Goal: Information Seeking & Learning: Learn about a topic

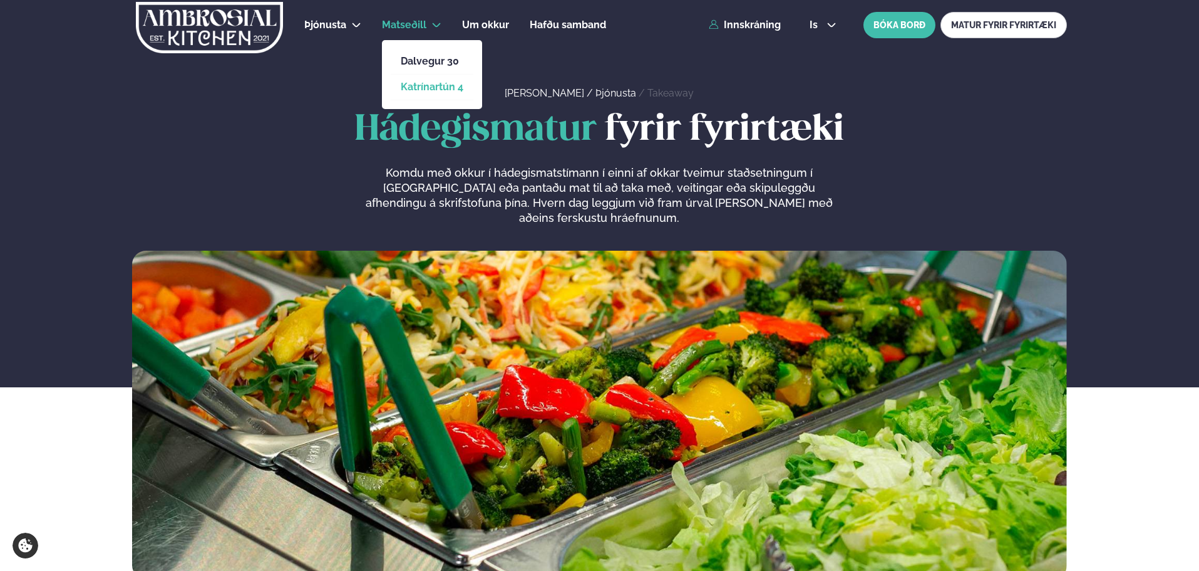
click at [431, 90] on link "Katrínartún 4" at bounding box center [432, 87] width 63 height 10
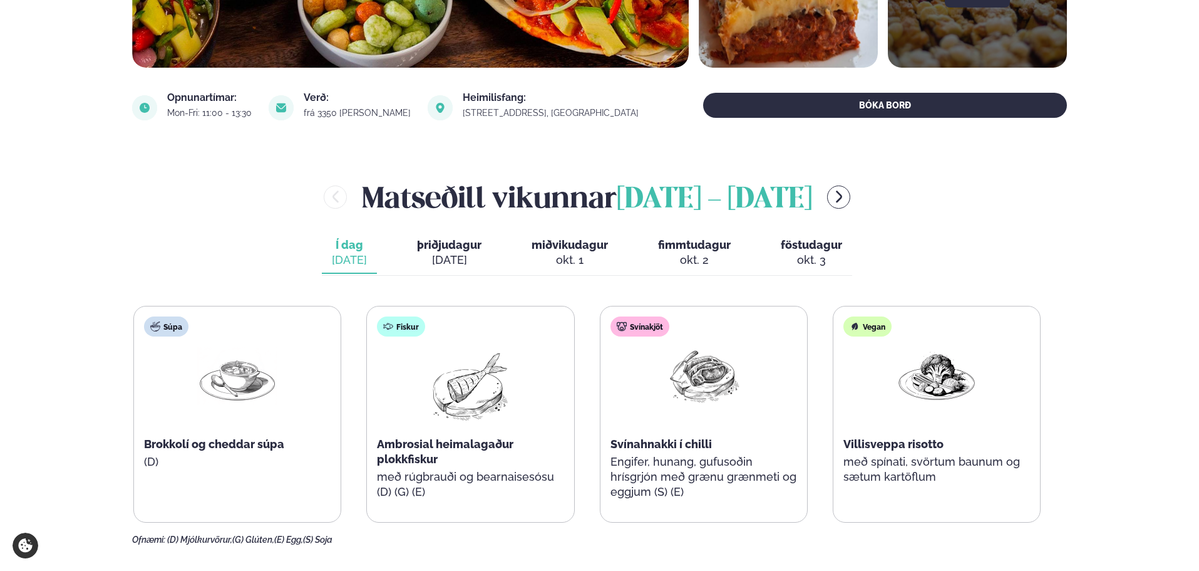
scroll to position [438, 0]
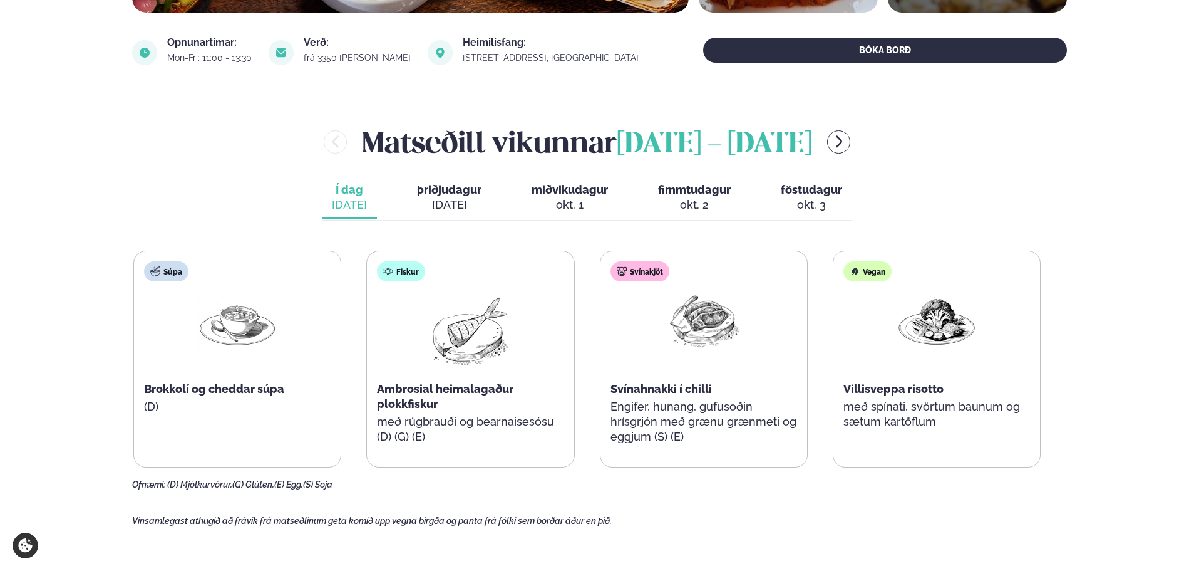
click at [709, 311] on img at bounding box center [704, 320] width 80 height 58
click at [464, 188] on span "þriðjudagur" at bounding box center [449, 189] width 65 height 13
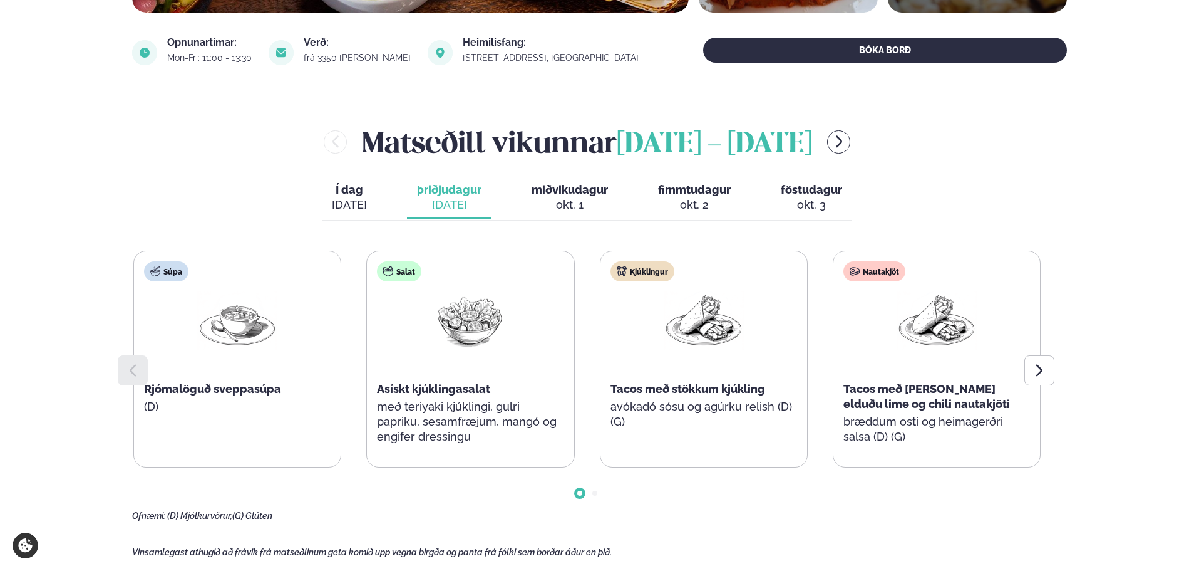
click at [702, 312] on img at bounding box center [704, 320] width 80 height 58
click at [455, 324] on img at bounding box center [470, 320] width 80 height 58
click at [463, 321] on img at bounding box center [470, 320] width 80 height 58
click at [478, 317] on img at bounding box center [470, 320] width 80 height 58
click at [718, 324] on img at bounding box center [704, 320] width 80 height 58
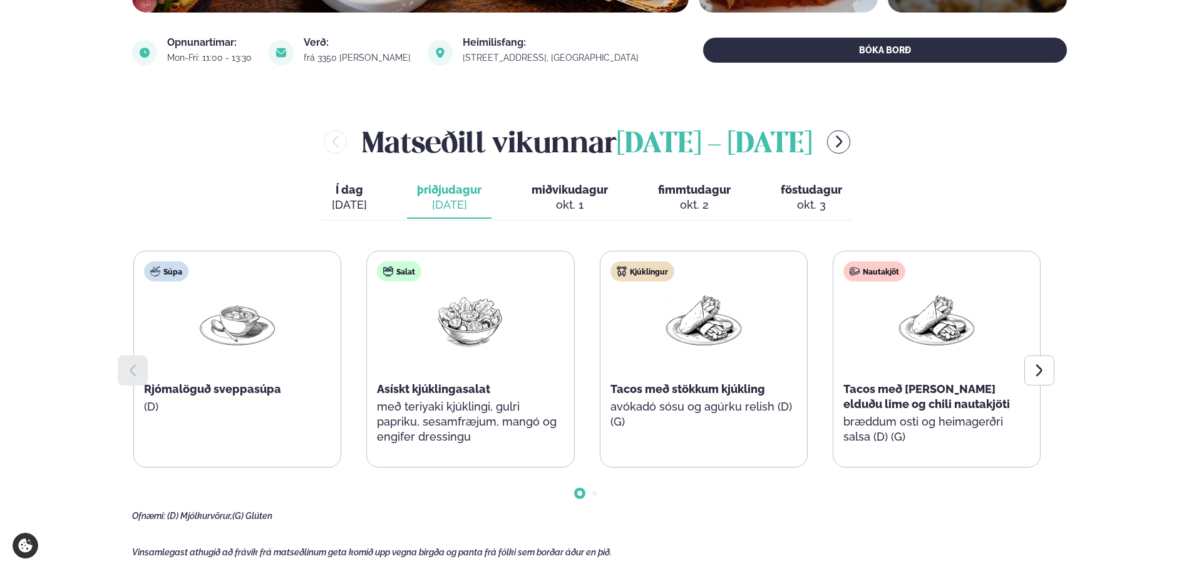
click at [959, 322] on img at bounding box center [937, 320] width 80 height 58
click at [693, 318] on img at bounding box center [704, 320] width 80 height 58
click at [465, 316] on img at bounding box center [470, 320] width 80 height 58
click at [249, 326] on img at bounding box center [237, 320] width 80 height 58
click at [477, 324] on img at bounding box center [470, 320] width 80 height 58
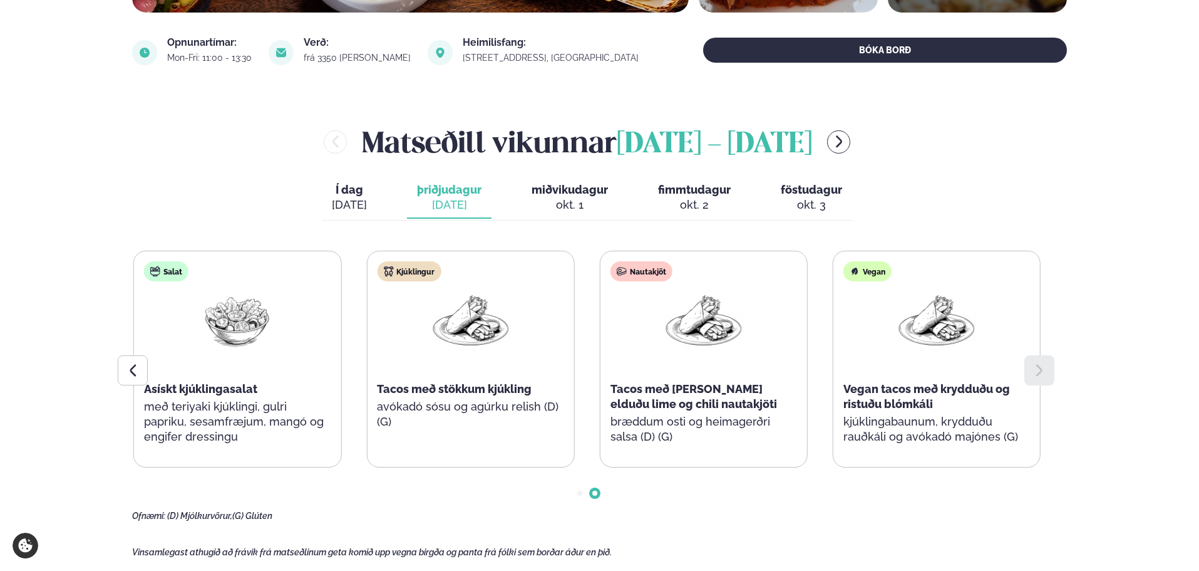
click at [429, 328] on div "Kjúklingur Tacos með stökkum kjúkling avókadó sósu og agúrku relish (D) (G)" at bounding box center [470, 351] width 207 height 200
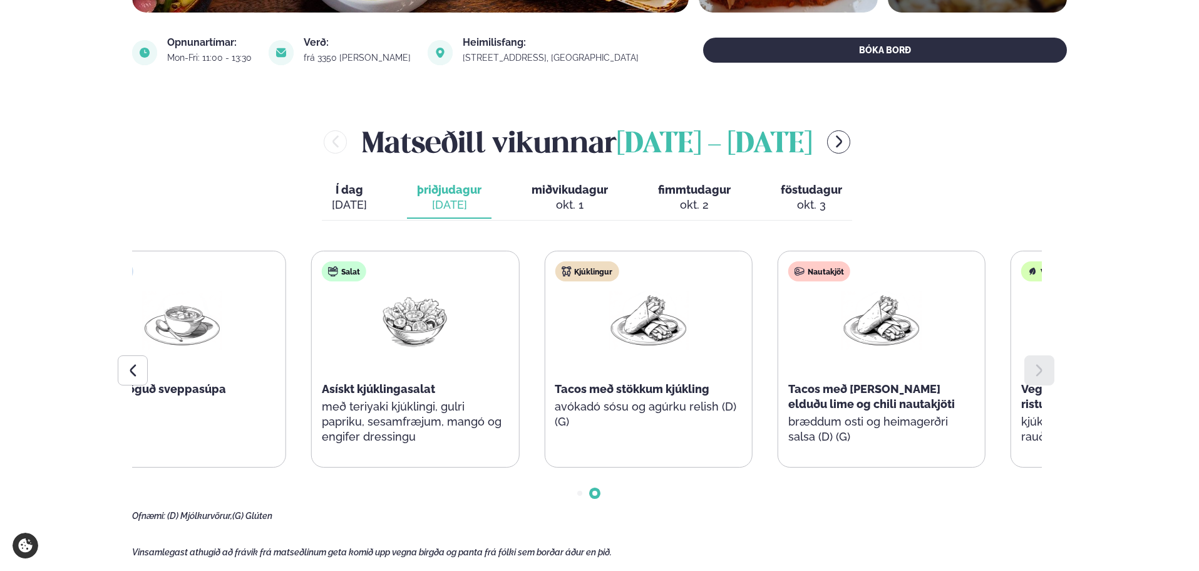
click at [644, 334] on img at bounding box center [648, 320] width 80 height 58
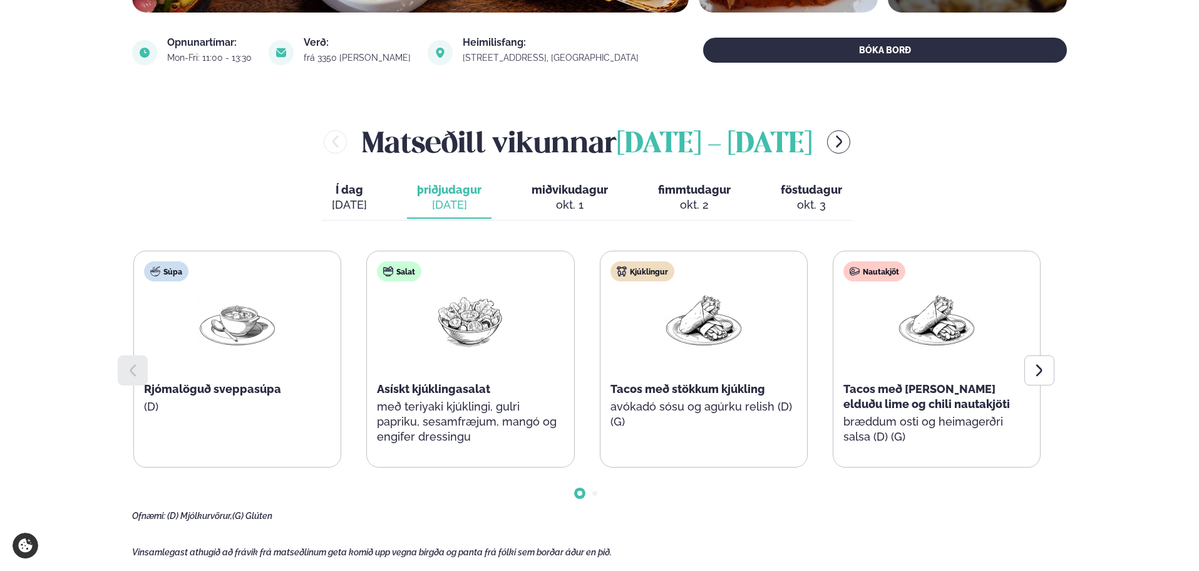
click at [574, 329] on div "Salat Asískt kjúklingasalat með teriyaki kjúklingi, gulri papriku, sesamfræjum,…" at bounding box center [470, 358] width 207 height 215
click at [601, 354] on div "Kjúklingur Tacos með stökkum kjúkling avókadó sósu og agúrku relish (D) (G)" at bounding box center [704, 351] width 207 height 200
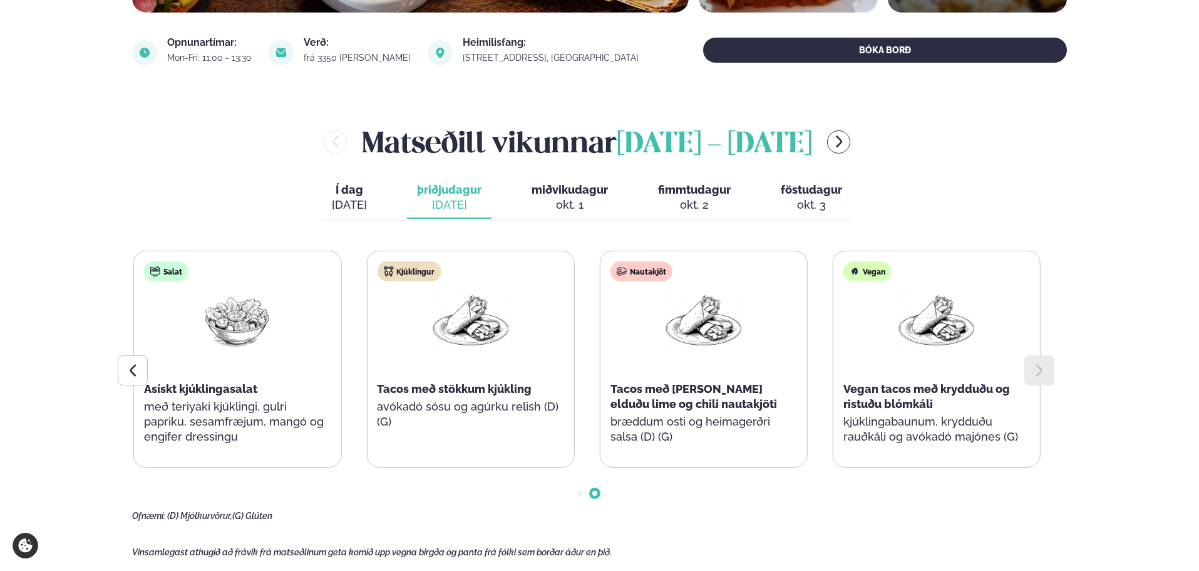
click at [677, 353] on div "Súpa Rjómalöguð sveppasúpa (D) Salat Asískt kjúklingasalat með teriyaki kjúklin…" at bounding box center [353, 358] width 907 height 217
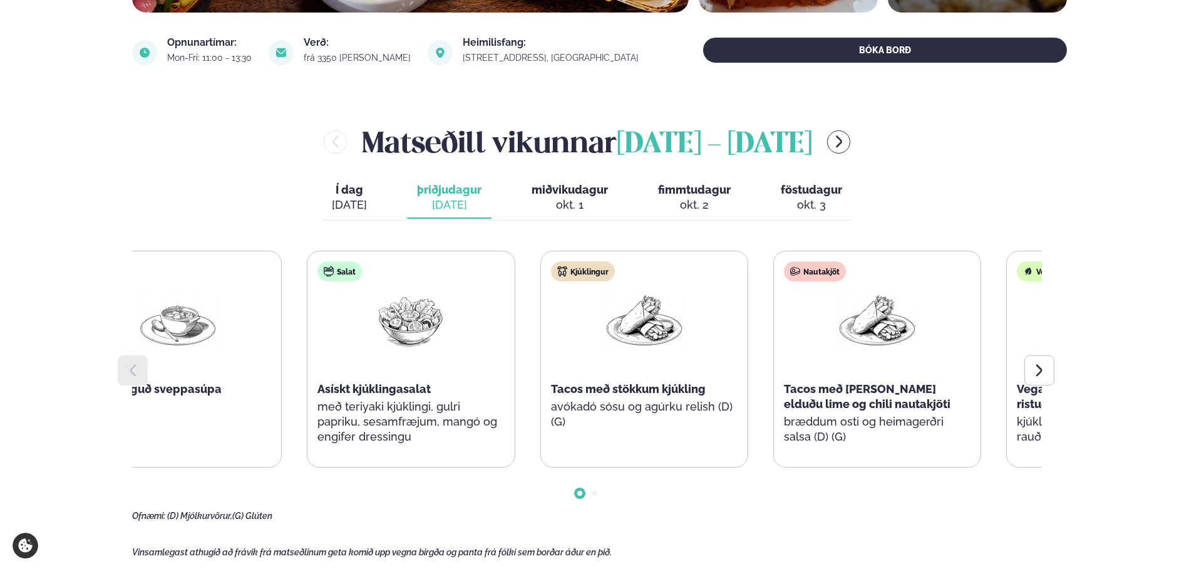
click at [541, 353] on div "Kjúklingur Tacos með stökkum kjúkling avókadó sósu og agúrku relish (D) (G)" at bounding box center [644, 351] width 207 height 200
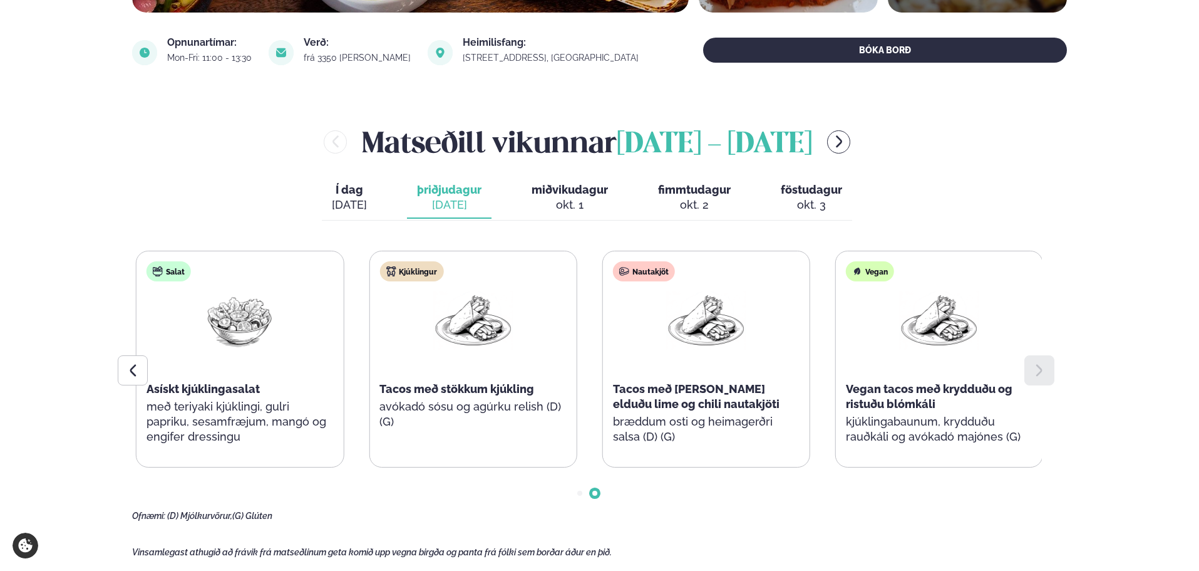
click at [513, 345] on div at bounding box center [473, 321] width 80 height 61
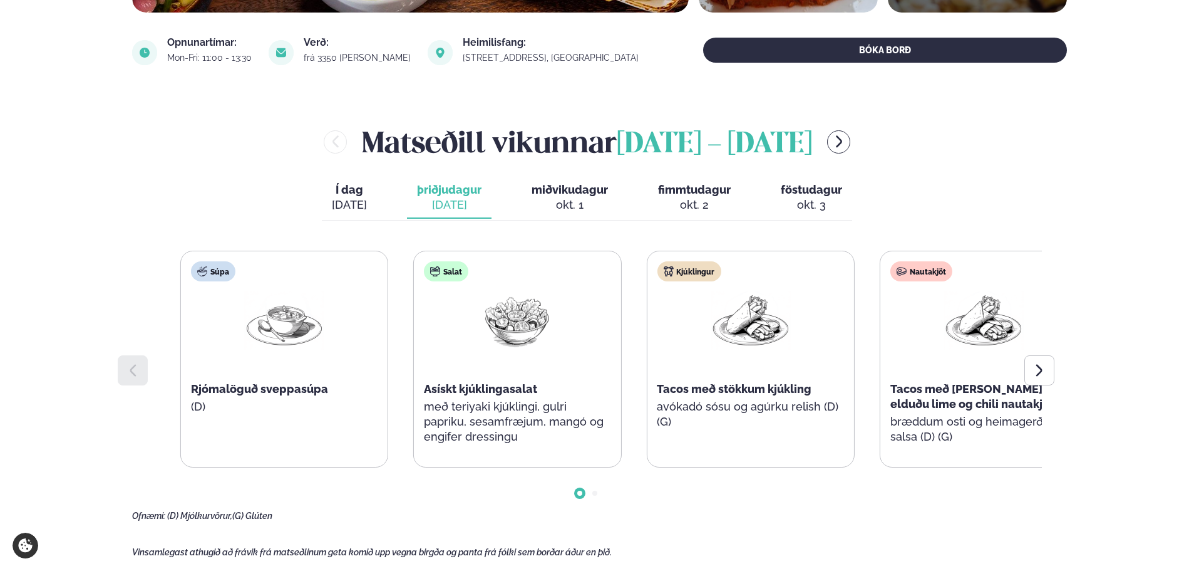
click at [575, 341] on div "Salat Asískt kjúklingasalat með teriyaki kjúklingi, gulri papriku, sesamfræjum,…" at bounding box center [517, 358] width 207 height 215
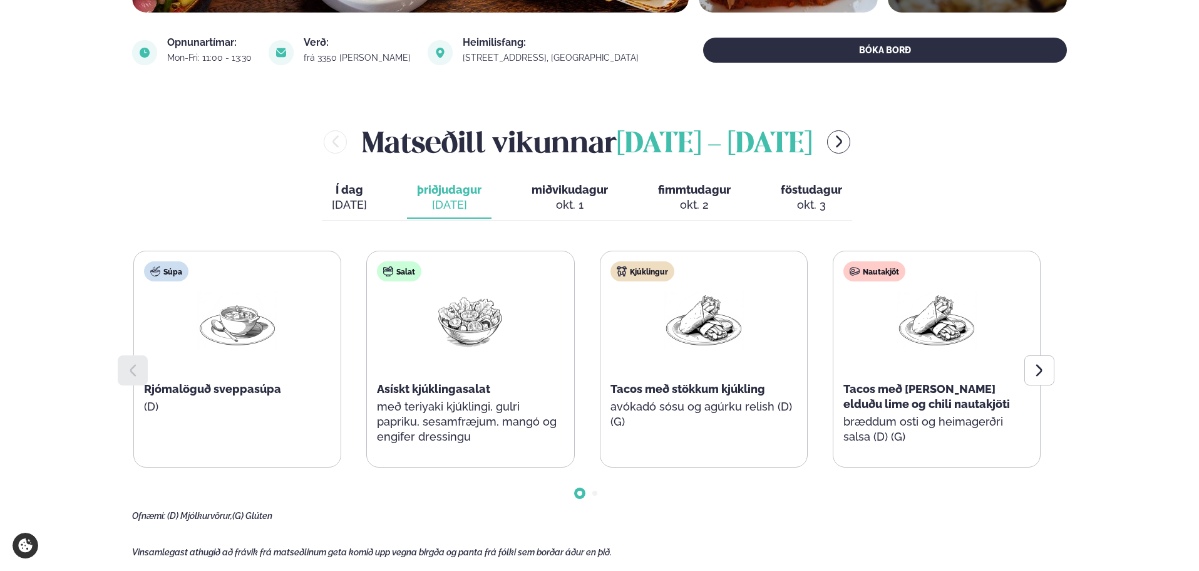
click at [601, 333] on div "Kjúklingur Tacos með stökkum kjúkling avókadó sósu og agúrku relish (D) (G)" at bounding box center [704, 351] width 207 height 200
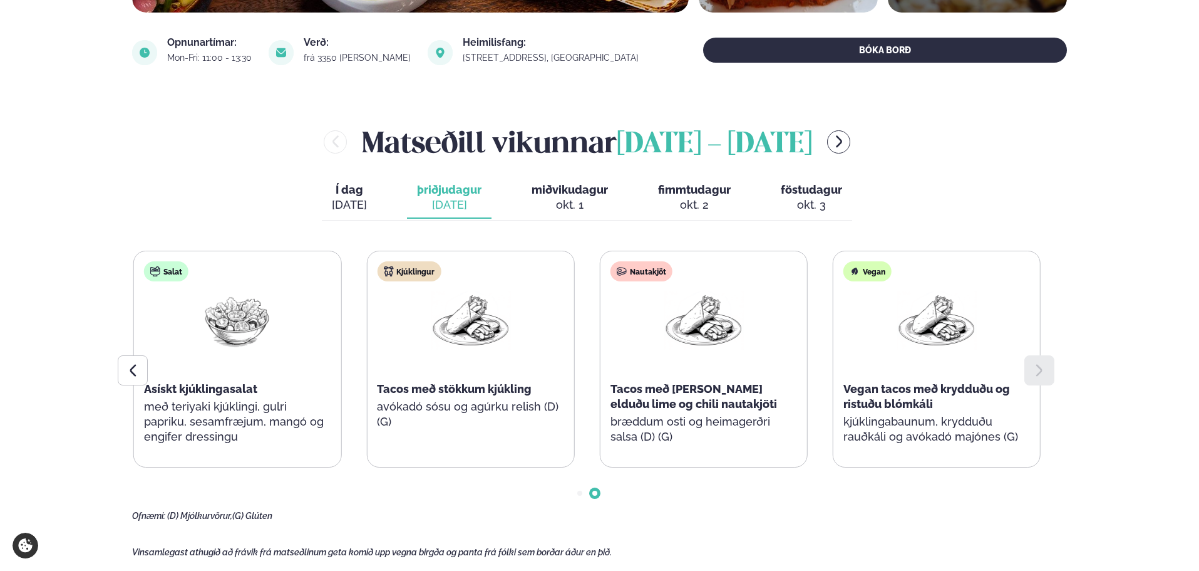
click at [696, 330] on div "Súpa Rjómalöguð sveppasúpa (D) Salat Asískt kjúklingasalat með teriyaki kjúklin…" at bounding box center [353, 358] width 907 height 217
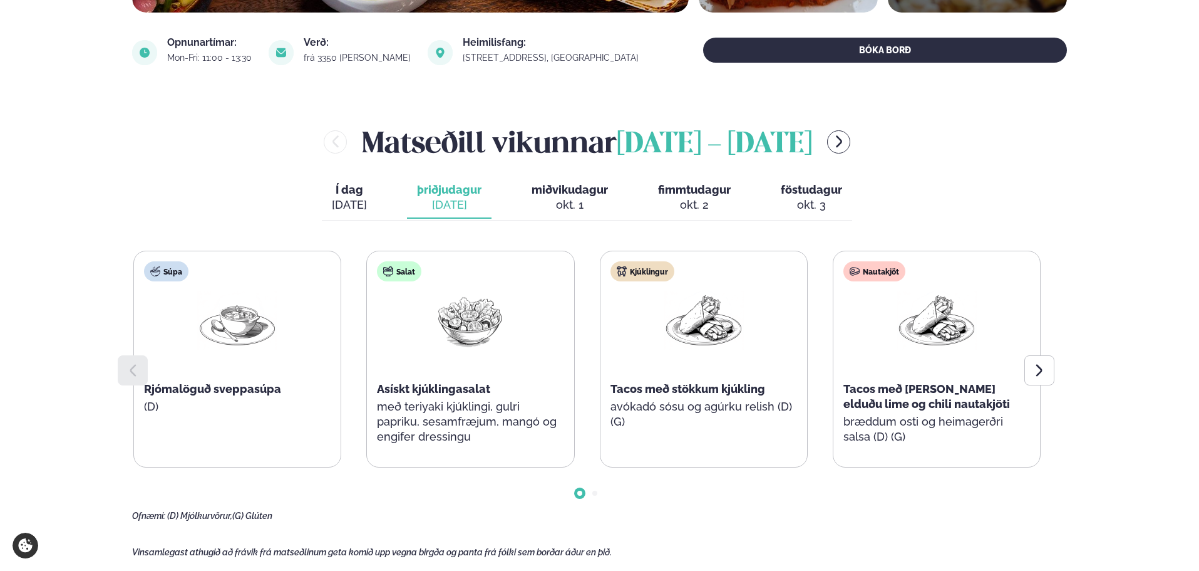
click at [601, 339] on div "Kjúklingur Tacos með stökkum kjúkling avókadó sósu og agúrku relish (D) (G)" at bounding box center [704, 351] width 207 height 200
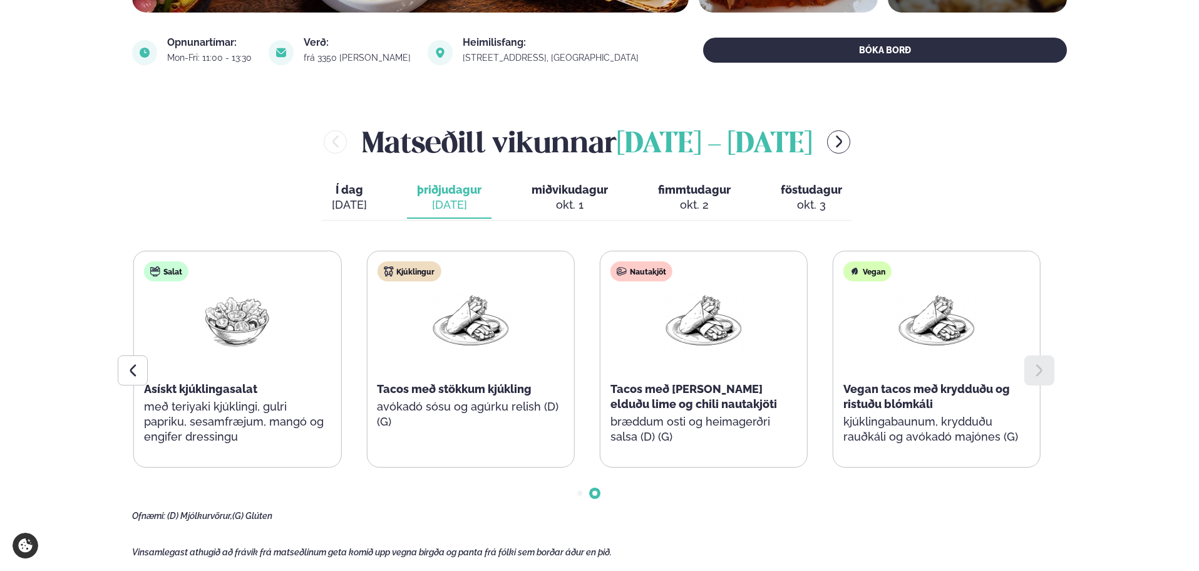
click at [277, 334] on img at bounding box center [237, 320] width 80 height 58
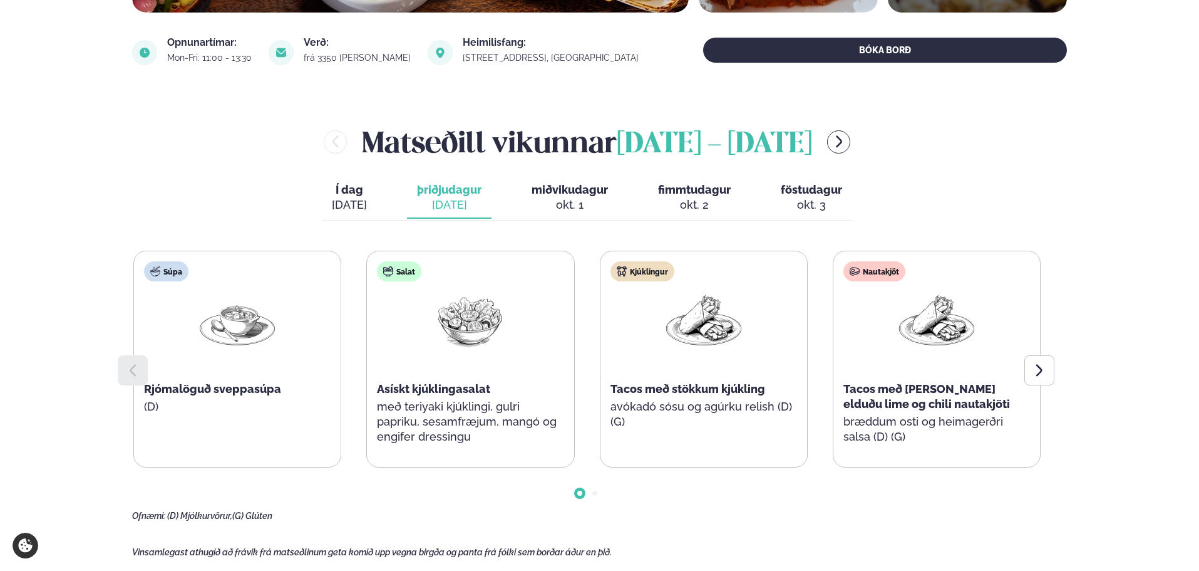
click at [601, 335] on div "Kjúklingur Tacos með stökkum kjúkling avókadó sósu og agúrku relish (D) (G)" at bounding box center [704, 351] width 207 height 200
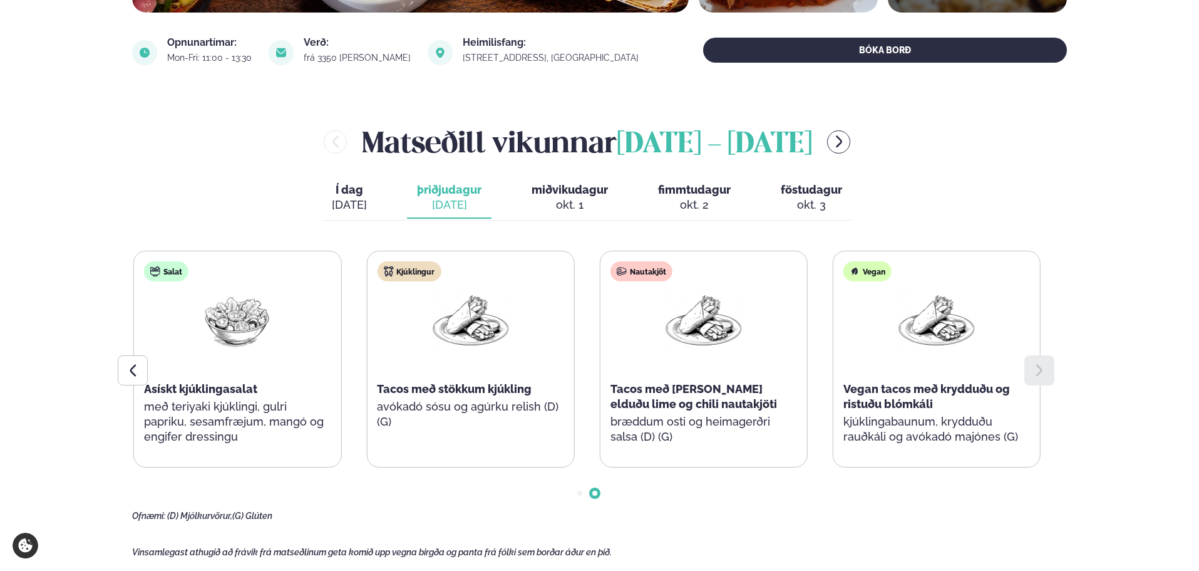
click at [341, 340] on div "Salat Asískt kjúklingasalat með teriyaki kjúklingi, gulri papriku, sesamfræjum,…" at bounding box center [237, 358] width 207 height 215
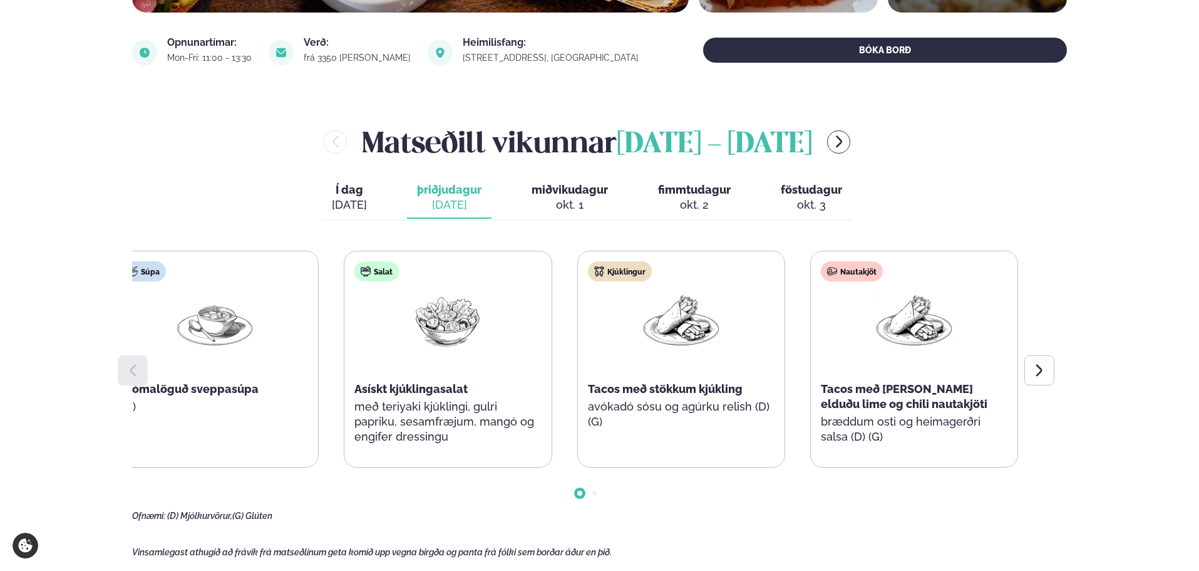
click at [641, 356] on div at bounding box center [681, 331] width 80 height 80
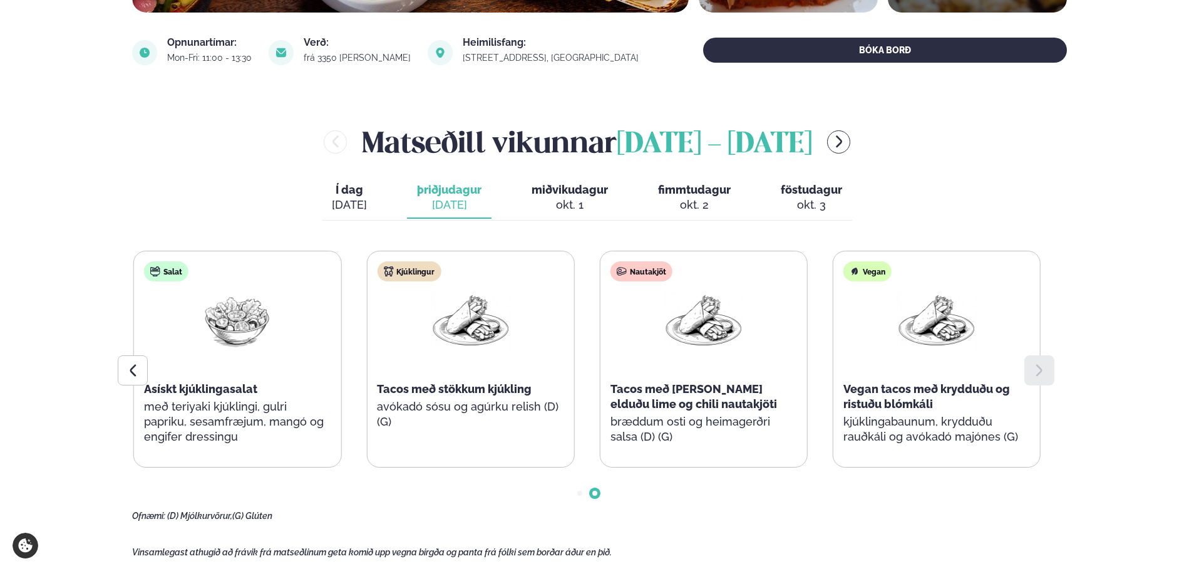
click at [743, 348] on div "Súpa Rjómalöguð sveppasúpa (D) Salat Asískt kjúklingasalat með teriyaki kjúklin…" at bounding box center [353, 358] width 907 height 217
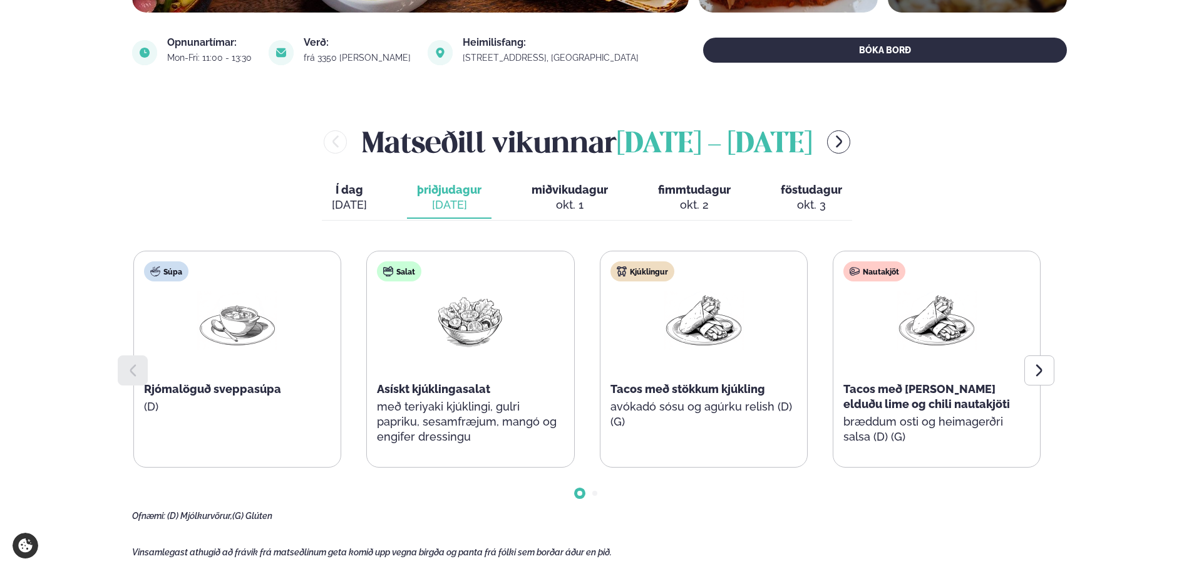
click at [362, 141] on h2 "[PERSON_NAME] [DATE] - [DATE]" at bounding box center [587, 141] width 450 height 41
click at [95, 153] on main "[PERSON_NAME] / Matseðill / Katrínartún 4 [PERSON_NAME] í [GEOGRAPHIC_DATA] - K…" at bounding box center [600, 551] width 1010 height 1979
